Goal: Transaction & Acquisition: Book appointment/travel/reservation

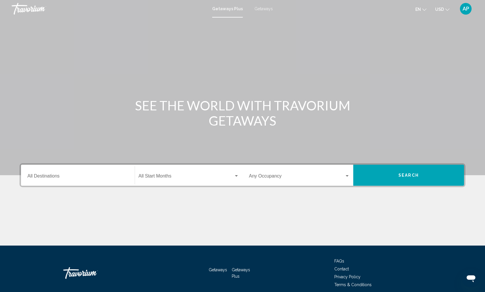
click at [264, 9] on span "Getaways" at bounding box center [264, 8] width 18 height 5
click at [231, 9] on span "Getaways Plus" at bounding box center [226, 8] width 27 height 5
click at [66, 174] on div "Destination All Destinations" at bounding box center [77, 175] width 101 height 18
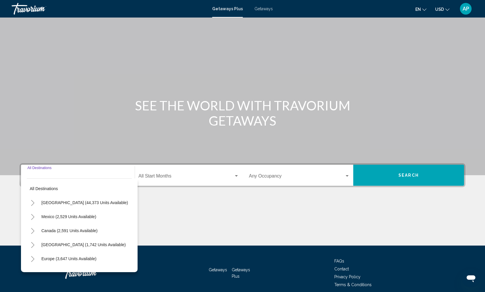
scroll to position [25, 0]
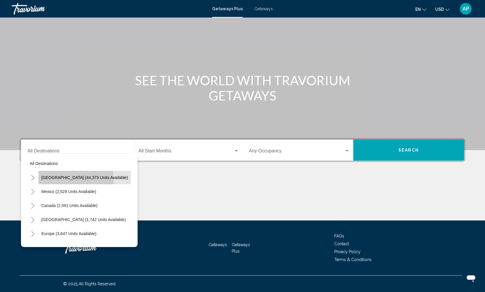
click at [66, 179] on span "[GEOGRAPHIC_DATA] (44,373 units available)" at bounding box center [84, 177] width 87 height 5
type input "**********"
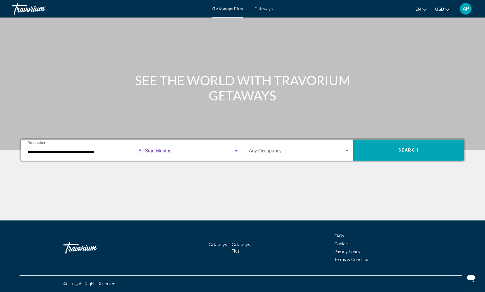
click at [236, 150] on div "Search widget" at bounding box center [236, 150] width 3 height 1
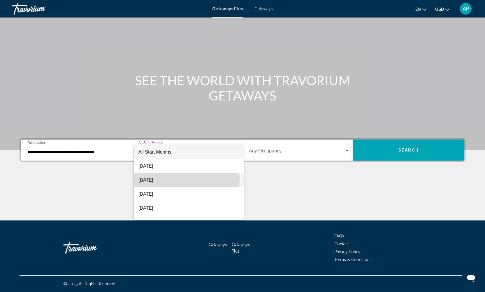
click at [170, 179] on span "[DATE]" at bounding box center [189, 180] width 101 height 14
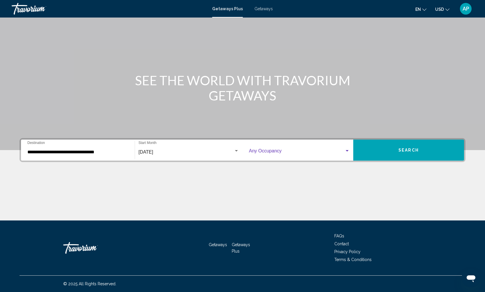
click at [345, 151] on div "Search widget" at bounding box center [347, 150] width 5 height 5
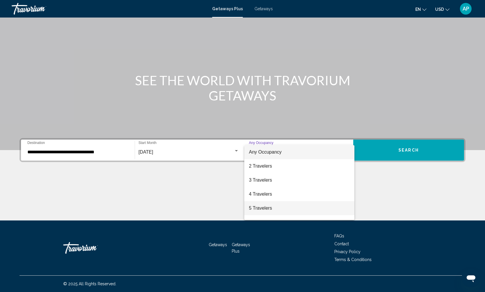
click at [265, 208] on span "5 Travelers" at bounding box center [299, 208] width 101 height 14
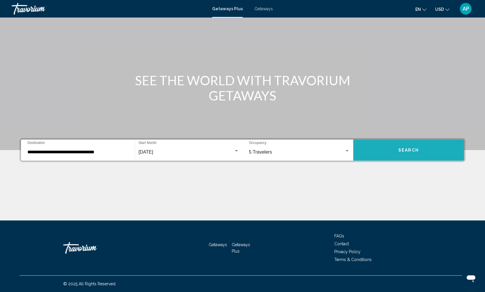
click at [413, 152] on span "Search" at bounding box center [409, 150] width 20 height 5
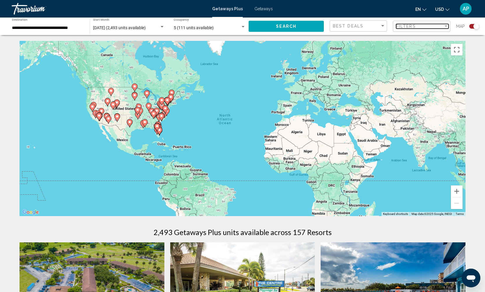
click at [446, 27] on div "Filter" at bounding box center [446, 26] width 5 height 5
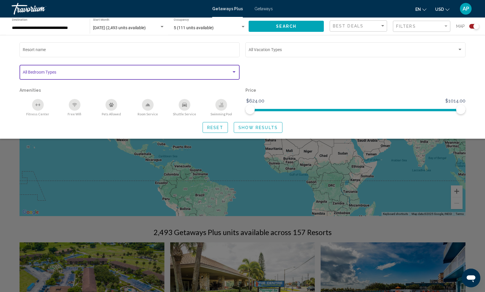
click at [234, 73] on div "Search widget" at bounding box center [234, 71] width 3 height 1
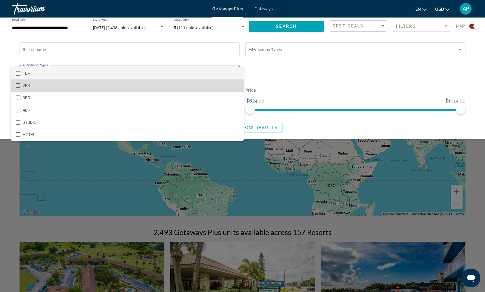
click at [19, 86] on mat-pseudo-checkbox at bounding box center [18, 85] width 5 height 5
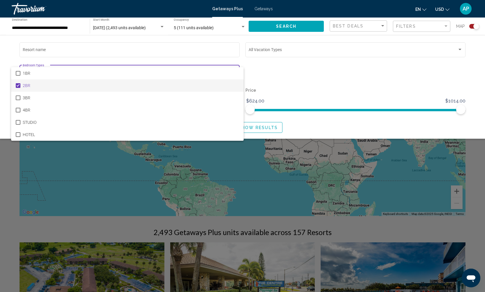
click at [241, 60] on div at bounding box center [242, 146] width 485 height 292
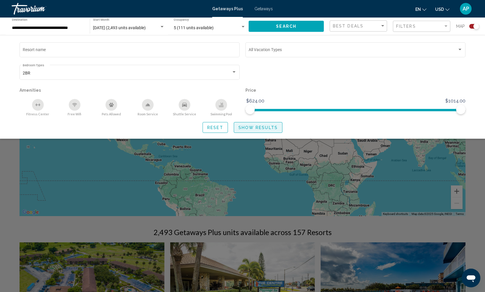
click at [263, 130] on span "Show Results" at bounding box center [258, 127] width 39 height 5
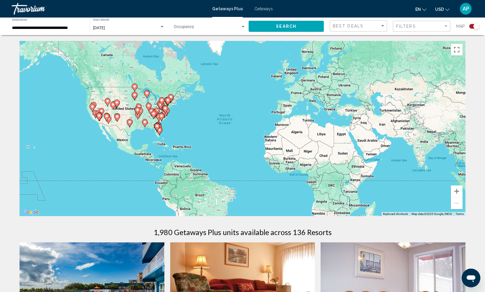
click at [159, 126] on icon "Main content" at bounding box center [157, 127] width 5 height 8
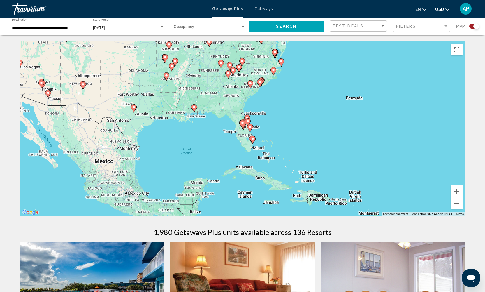
click at [248, 122] on image "Main content" at bounding box center [248, 121] width 4 height 4
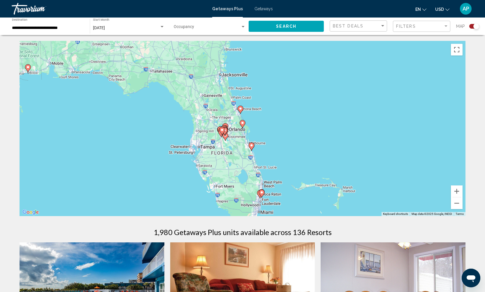
click at [227, 125] on gmp-advanced-marker "Main content" at bounding box center [224, 129] width 6 height 9
type input "**********"
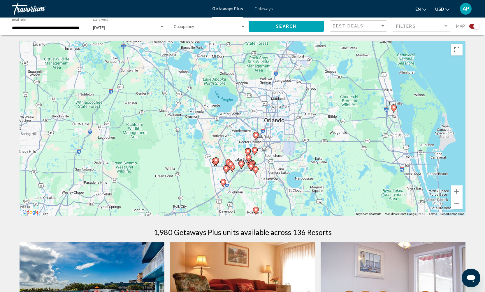
drag, startPoint x: 249, startPoint y: 81, endPoint x: 254, endPoint y: 110, distance: 29.4
click at [254, 110] on div "To activate drag with keyboard, press Alt + Enter. Once in keyboard drag state,…" at bounding box center [243, 128] width 446 height 175
click at [255, 136] on image "Main content" at bounding box center [256, 135] width 4 height 4
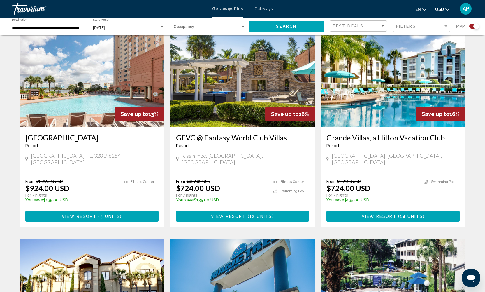
scroll to position [186, 0]
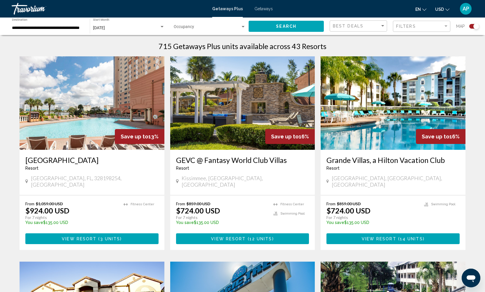
click at [232, 236] on span "View Resort" at bounding box center [228, 238] width 35 height 5
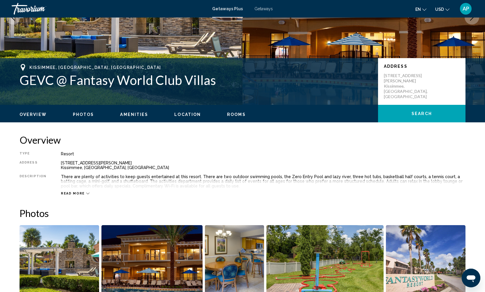
scroll to position [177, 0]
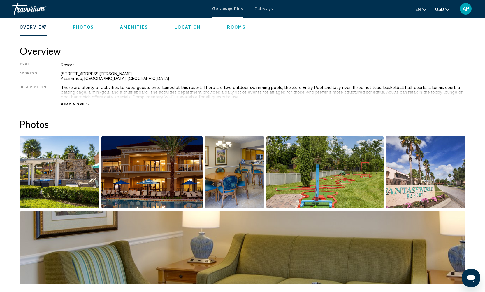
click at [86, 27] on span "Photos" at bounding box center [83, 27] width 21 height 5
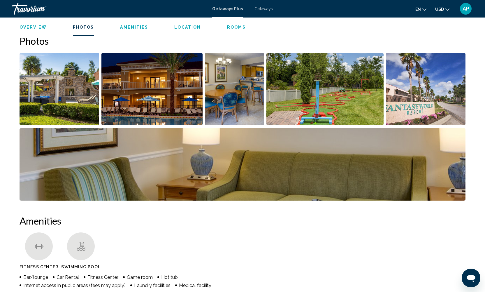
click at [79, 92] on img "Open full-screen image slider" at bounding box center [60, 89] width 80 height 72
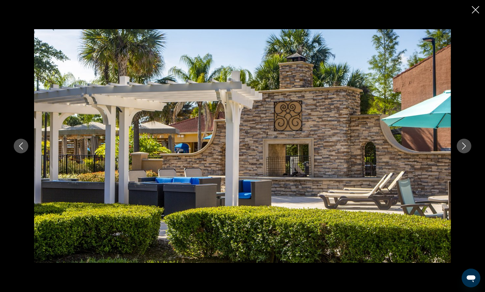
click at [466, 143] on icon "Next image" at bounding box center [464, 145] width 7 height 7
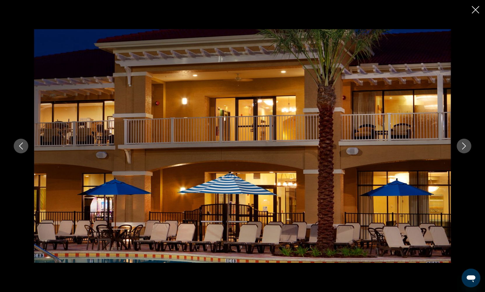
click at [466, 143] on icon "Next image" at bounding box center [464, 145] width 7 height 7
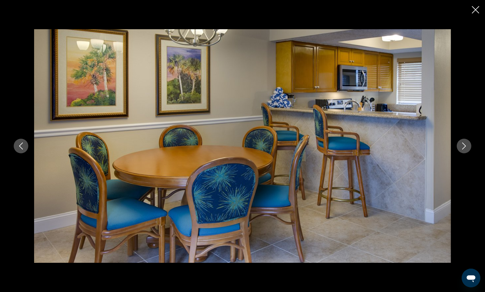
click at [466, 143] on icon "Next image" at bounding box center [464, 145] width 7 height 7
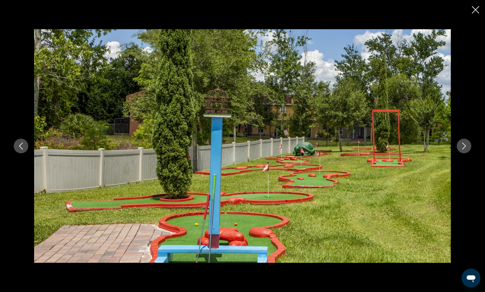
click at [466, 143] on icon "Next image" at bounding box center [464, 145] width 7 height 7
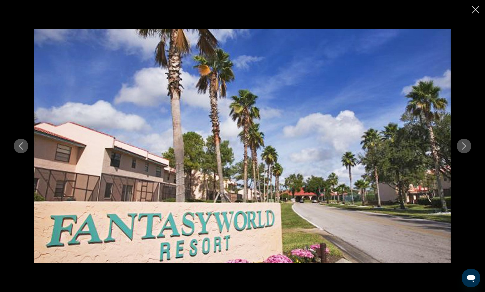
click at [466, 143] on icon "Next image" at bounding box center [464, 145] width 7 height 7
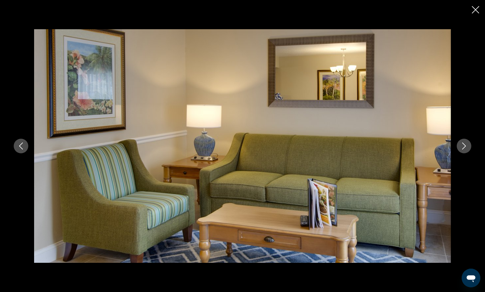
click at [466, 143] on icon "Next image" at bounding box center [464, 145] width 7 height 7
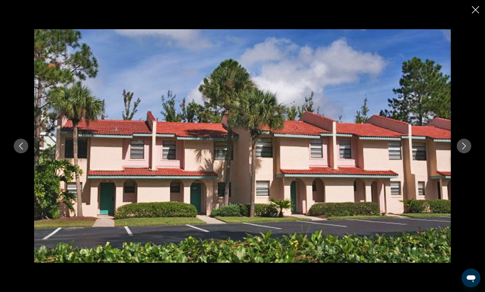
click at [466, 143] on icon "Next image" at bounding box center [464, 145] width 7 height 7
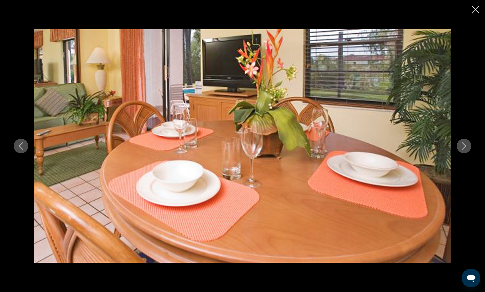
click at [466, 143] on icon "Next image" at bounding box center [464, 145] width 7 height 7
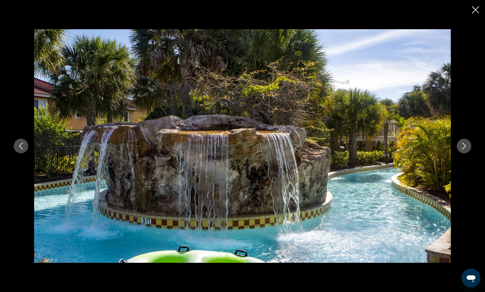
click at [466, 143] on icon "Next image" at bounding box center [464, 145] width 7 height 7
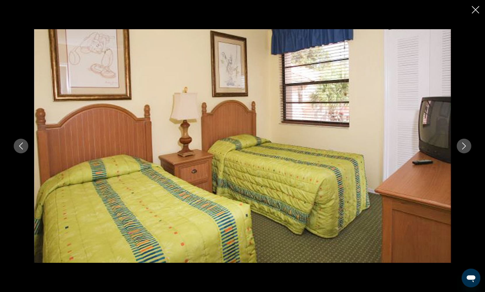
click at [466, 143] on icon "Next image" at bounding box center [464, 145] width 7 height 7
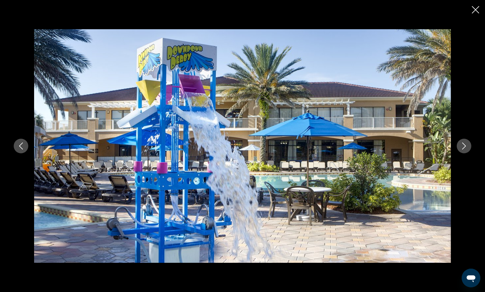
click at [466, 143] on icon "Next image" at bounding box center [464, 145] width 7 height 7
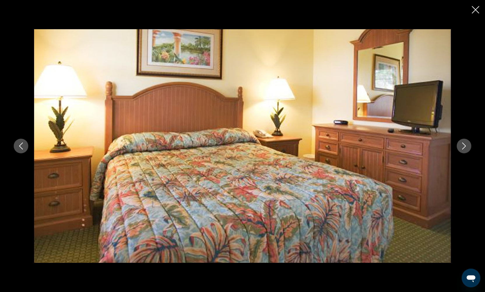
click at [466, 143] on icon "Next image" at bounding box center [464, 145] width 7 height 7
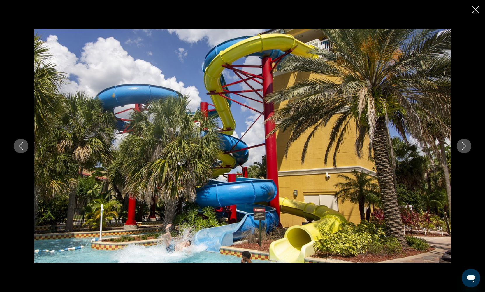
click at [466, 143] on icon "Next image" at bounding box center [464, 145] width 7 height 7
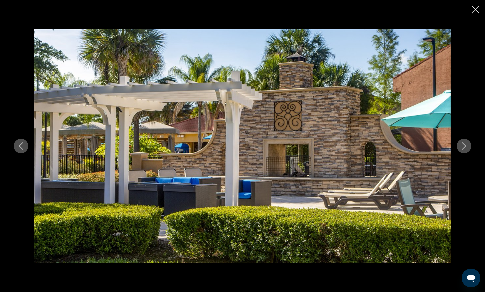
click at [475, 8] on icon "Close slideshow" at bounding box center [475, 9] width 7 height 7
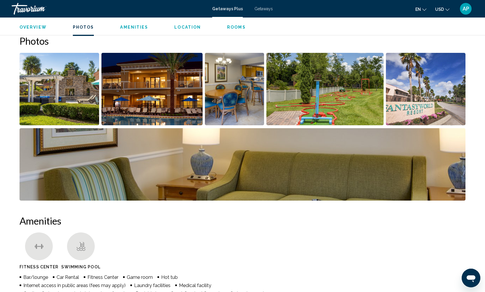
click at [183, 26] on span "Location" at bounding box center [187, 27] width 27 height 5
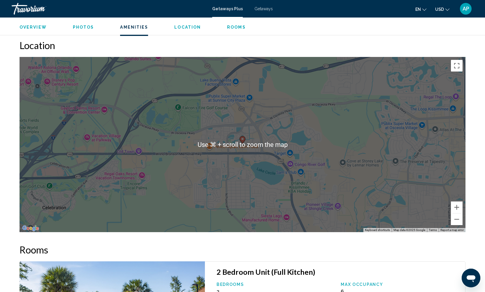
scroll to position [684, 0]
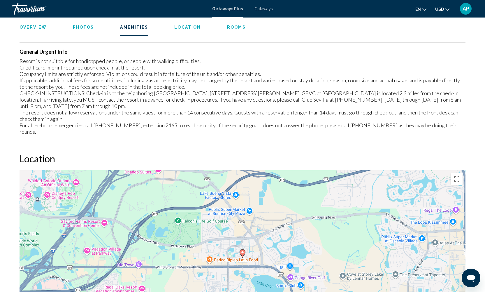
click at [235, 29] on span "Rooms" at bounding box center [236, 27] width 19 height 5
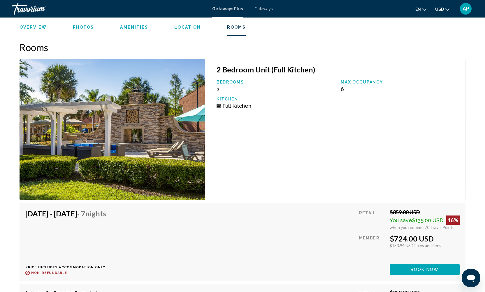
click at [36, 27] on span "Overview" at bounding box center [33, 27] width 27 height 5
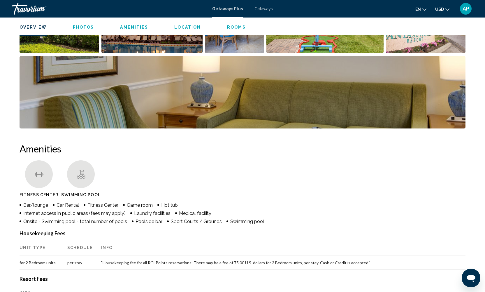
scroll to position [187, 0]
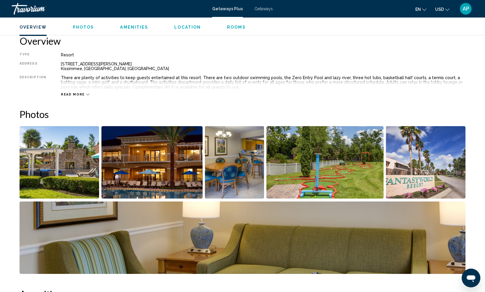
click at [153, 149] on img "Open full-screen image slider" at bounding box center [153, 162] width 102 height 72
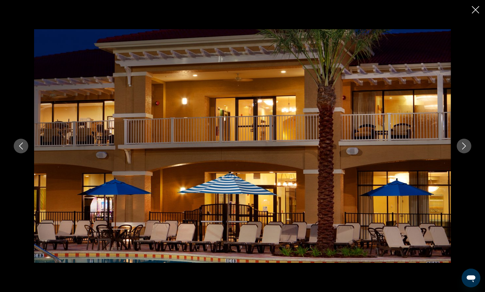
click at [463, 148] on icon "Next image" at bounding box center [465, 145] width 4 height 7
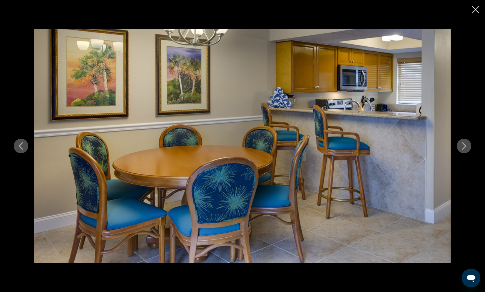
click at [463, 148] on icon "Next image" at bounding box center [465, 145] width 4 height 7
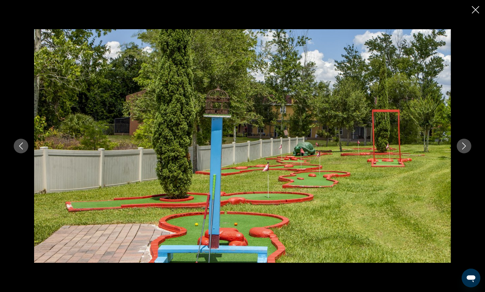
click at [463, 148] on icon "Next image" at bounding box center [465, 145] width 4 height 7
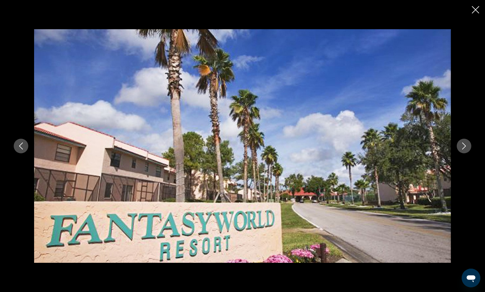
click at [463, 148] on icon "Next image" at bounding box center [465, 145] width 4 height 7
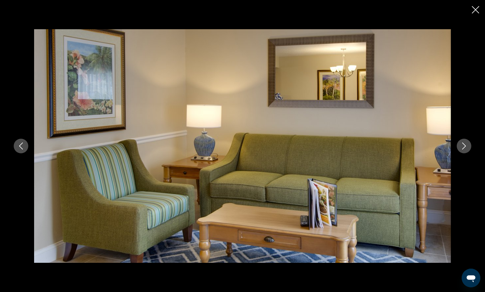
click at [463, 148] on icon "Next image" at bounding box center [465, 145] width 4 height 7
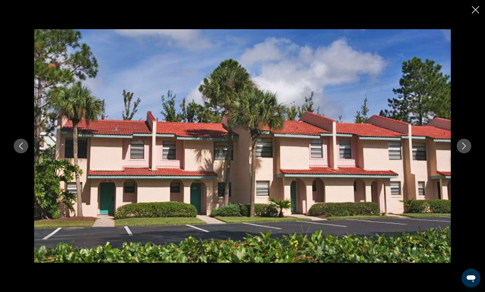
click at [463, 148] on icon "Next image" at bounding box center [465, 145] width 4 height 7
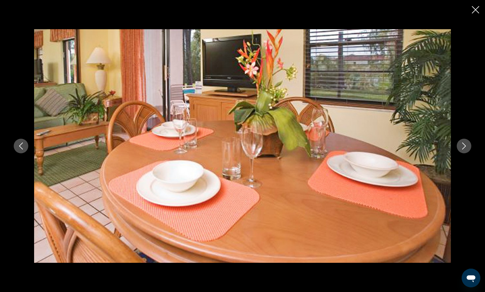
click at [475, 9] on icon "Close slideshow" at bounding box center [475, 9] width 7 height 7
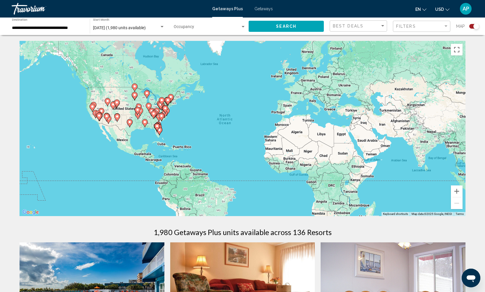
click at [160, 119] on gmp-advanced-marker "Main content" at bounding box center [162, 117] width 6 height 9
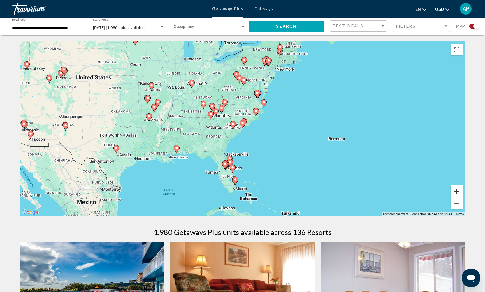
click at [457, 191] on button "Zoom in" at bounding box center [457, 191] width 12 height 12
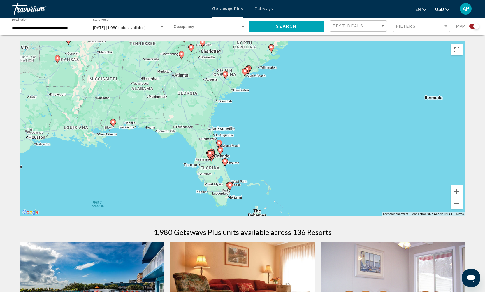
drag, startPoint x: 266, startPoint y: 172, endPoint x: 268, endPoint y: 121, distance: 51.4
click at [268, 120] on div "To activate drag with keyboard, press Alt + Enter. Once in keyboard drag state,…" at bounding box center [243, 128] width 446 height 175
click at [457, 191] on button "Zoom in" at bounding box center [457, 191] width 12 height 12
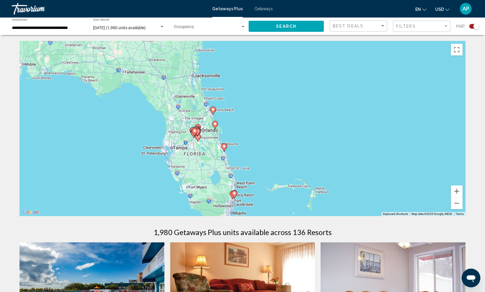
drag, startPoint x: 250, startPoint y: 194, endPoint x: 270, endPoint y: 140, distance: 57.3
click at [267, 140] on div "To activate drag with keyboard, press Alt + Enter. Once in keyboard drag state,…" at bounding box center [243, 128] width 446 height 175
click at [457, 192] on button "Zoom in" at bounding box center [457, 191] width 12 height 12
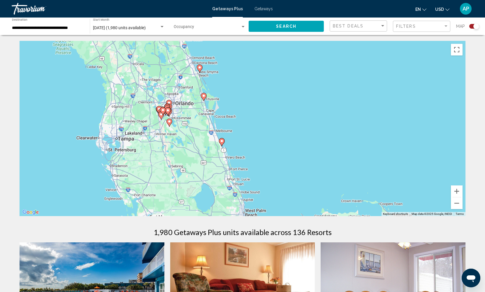
drag, startPoint x: 263, startPoint y: 182, endPoint x: 364, endPoint y: 174, distance: 101.0
click at [279, 153] on div "To activate drag with keyboard, press Alt + Enter. Once in keyboard drag state,…" at bounding box center [243, 128] width 446 height 175
click at [459, 191] on button "Zoom in" at bounding box center [457, 191] width 12 height 12
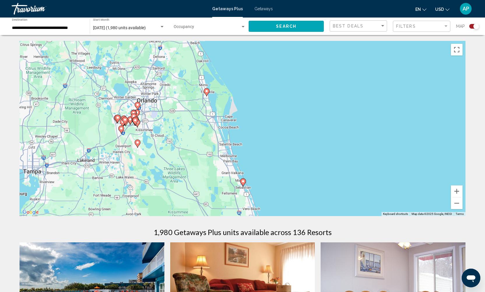
drag, startPoint x: 123, startPoint y: 121, endPoint x: 165, endPoint y: 144, distance: 48.3
click at [165, 144] on div "To activate drag with keyboard, press Alt + Enter. Once in keyboard drag state,…" at bounding box center [243, 128] width 446 height 175
click at [134, 112] on image "Main content" at bounding box center [134, 113] width 4 height 4
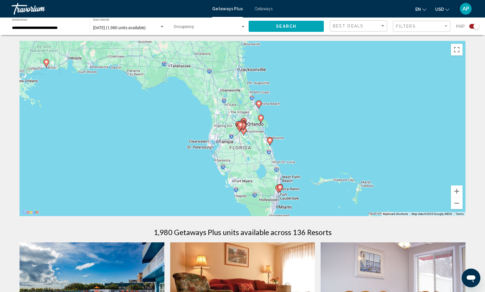
click at [244, 121] on gmp-advanced-marker "Main content" at bounding box center [243, 124] width 6 height 9
type input "**********"
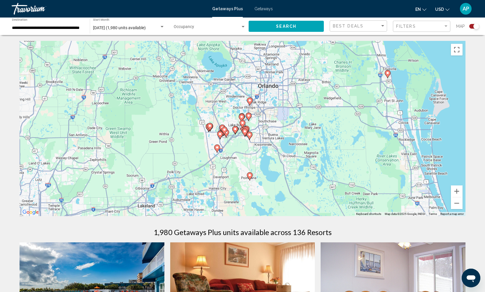
click at [249, 115] on image "Main content" at bounding box center [249, 116] width 4 height 4
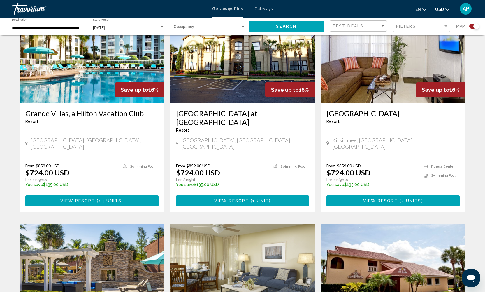
scroll to position [334, 0]
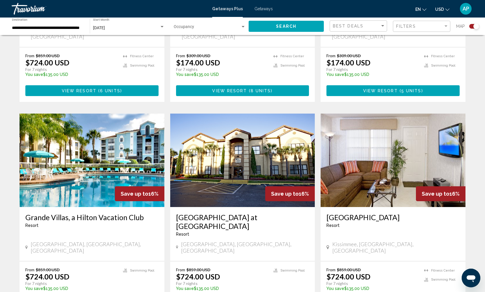
click at [109, 159] on img "Main content" at bounding box center [92, 159] width 145 height 93
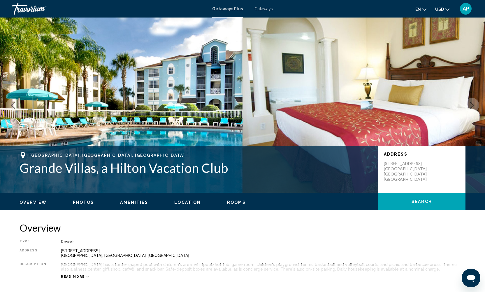
click at [81, 202] on span "Photos" at bounding box center [83, 202] width 21 height 5
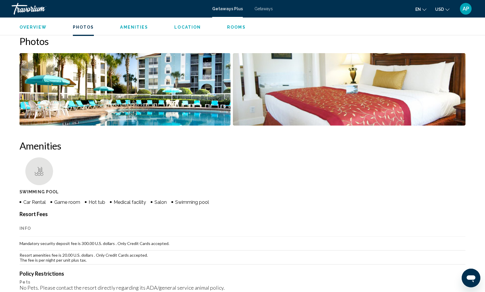
click at [169, 80] on img "Open full-screen image slider" at bounding box center [125, 89] width 211 height 72
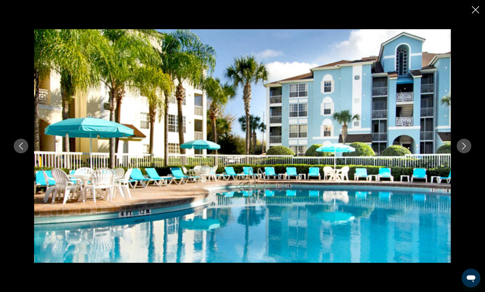
click at [461, 146] on icon "Next image" at bounding box center [464, 145] width 7 height 7
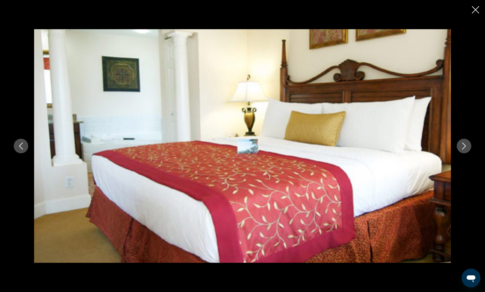
click at [461, 146] on icon "Next image" at bounding box center [464, 145] width 7 height 7
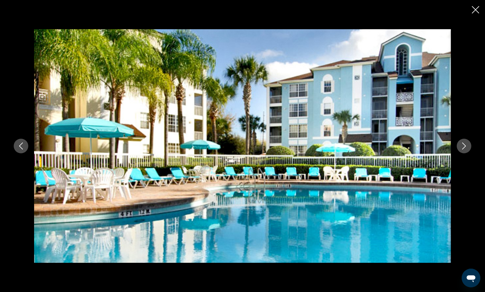
click at [464, 146] on icon "Next image" at bounding box center [464, 145] width 7 height 7
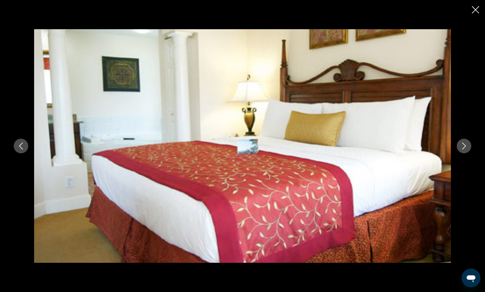
click at [476, 9] on icon "Close slideshow" at bounding box center [475, 9] width 7 height 7
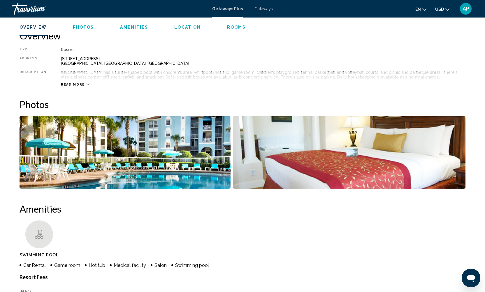
scroll to position [106, 0]
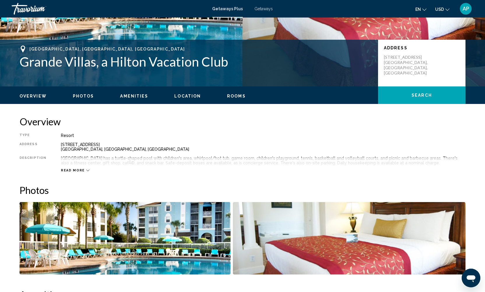
click at [82, 169] on div "Read more" at bounding box center [75, 170] width 29 height 4
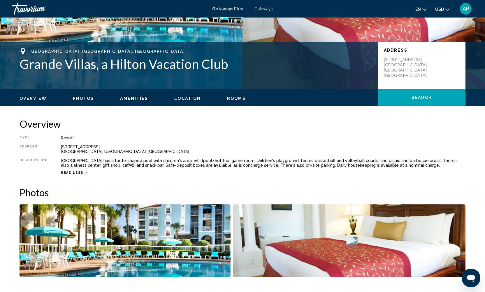
scroll to position [15, 0]
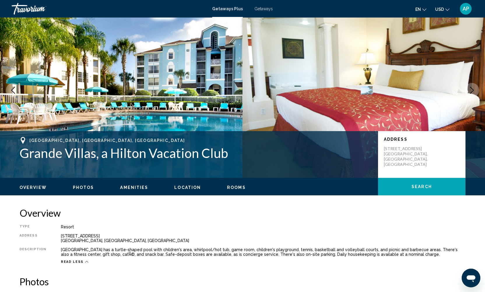
click at [37, 186] on span "Overview" at bounding box center [33, 187] width 27 height 5
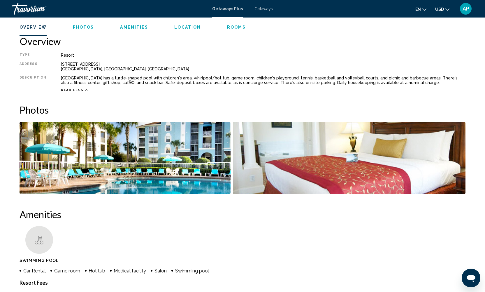
scroll to position [19, 0]
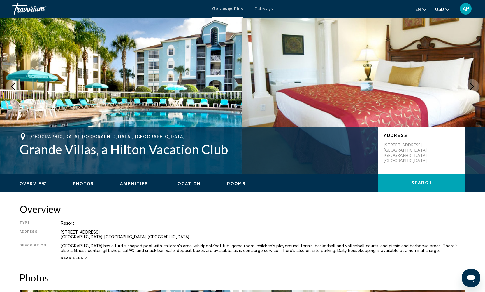
click at [83, 182] on span "Photos" at bounding box center [83, 183] width 21 height 5
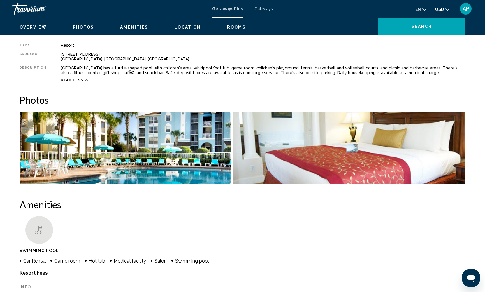
scroll to position [87, 0]
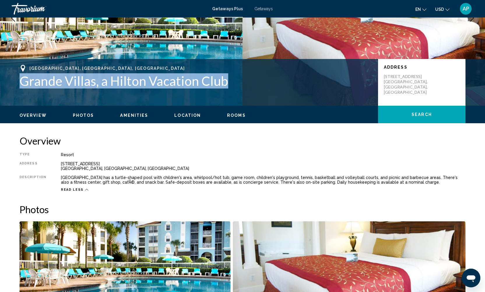
drag, startPoint x: 20, startPoint y: 79, endPoint x: 227, endPoint y: 77, distance: 207.1
click at [227, 77] on h1 "Grande Villas, a Hilton Vacation Club" at bounding box center [196, 80] width 353 height 15
copy h1 "Grande Villas, a Hilton Vacation Club"
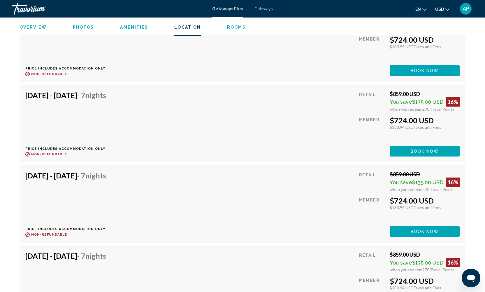
scroll to position [990, 0]
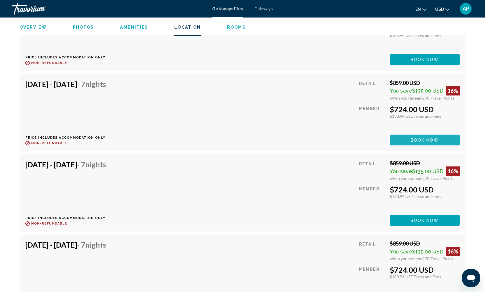
click at [416, 141] on span "Book now" at bounding box center [425, 140] width 28 height 5
